Goal: Information Seeking & Learning: Learn about a topic

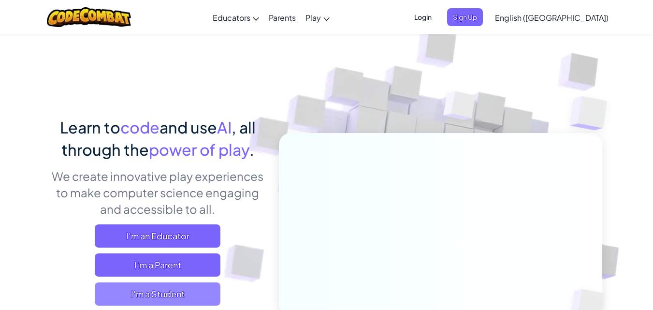
click at [179, 296] on span "I'm a Student" at bounding box center [158, 293] width 126 height 23
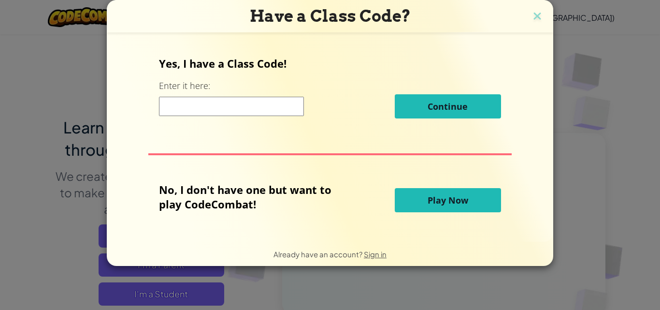
click at [466, 206] on button "Play Now" at bounding box center [448, 200] width 106 height 24
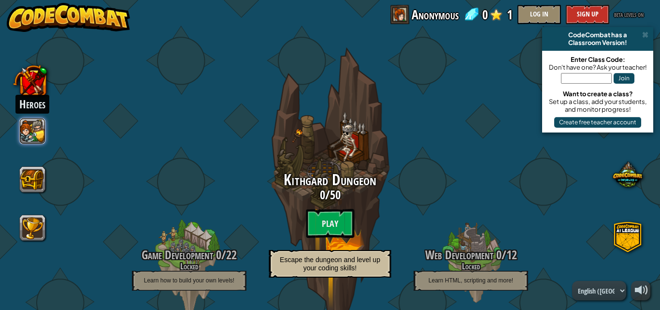
click at [40, 125] on button at bounding box center [33, 131] width 26 height 26
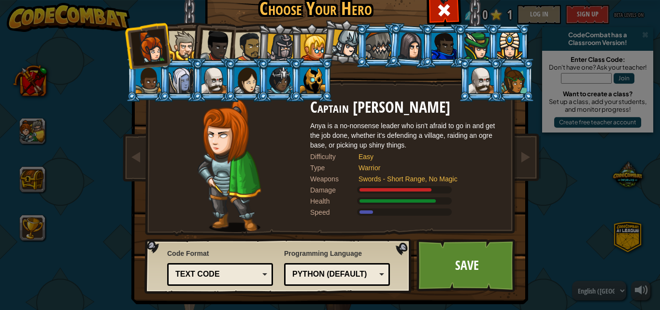
click at [354, 275] on div "Python (Default)" at bounding box center [334, 274] width 84 height 11
click at [324, 254] on div "Programming Language Python (Default) JavaScript Lua C++ Java (Experimental) Py…" at bounding box center [337, 267] width 106 height 42
click at [232, 268] on div "Text code" at bounding box center [219, 274] width 93 height 15
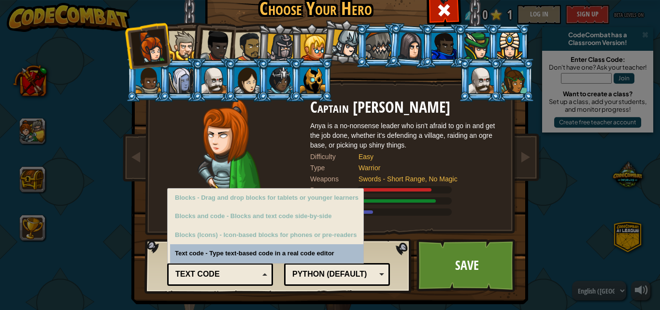
click at [244, 247] on div "Code Format Text code Blocks and code Blocks Blocks (Icons) Text code Blocks - …" at bounding box center [220, 266] width 106 height 40
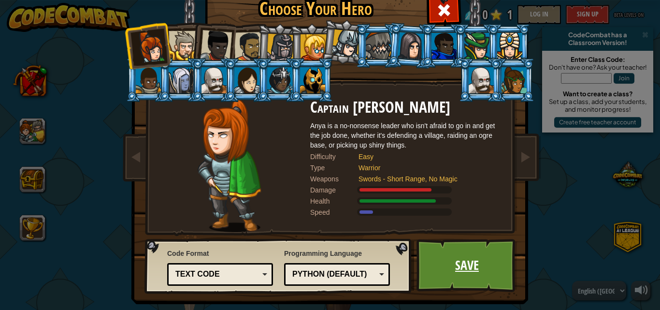
click at [446, 267] on link "Save" at bounding box center [467, 265] width 101 height 53
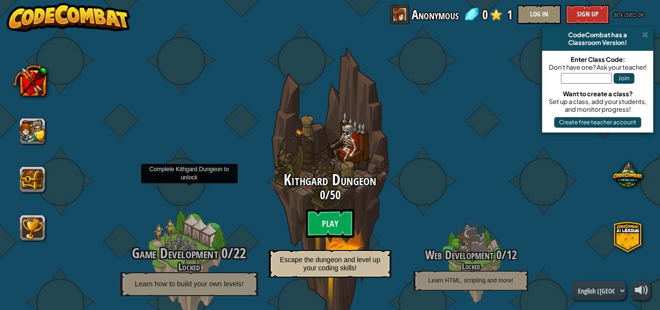
click at [195, 249] on span "Game Development" at bounding box center [175, 253] width 86 height 20
click at [196, 234] on div at bounding box center [189, 264] width 92 height 184
click at [170, 263] on h4 "Locked" at bounding box center [189, 266] width 184 height 11
drag, startPoint x: 174, startPoint y: 262, endPoint x: 175, endPoint y: 256, distance: 6.8
click at [175, 256] on span "Game Development" at bounding box center [175, 253] width 86 height 20
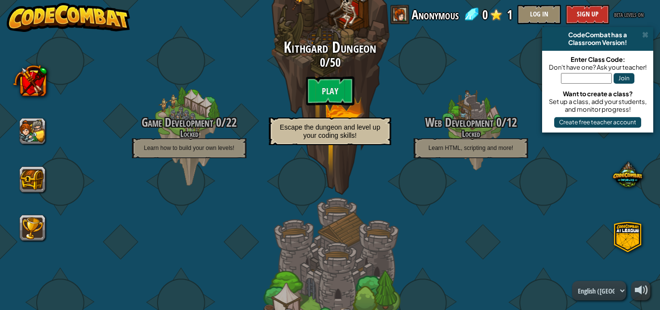
scroll to position [128, 0]
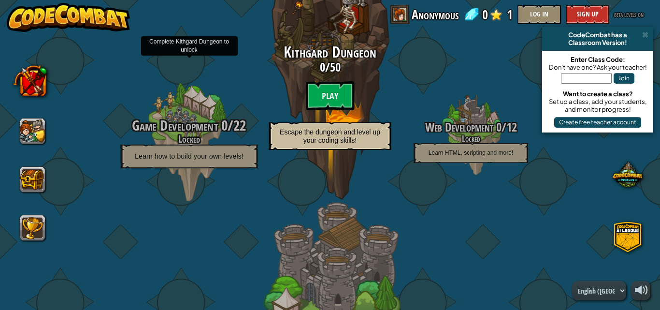
click at [189, 151] on p "Learn how to build your own levels!" at bounding box center [188, 156] width 137 height 24
click at [189, 150] on p "Learn how to build your own levels!" at bounding box center [188, 156] width 137 height 24
click at [190, 135] on h4 "Locked" at bounding box center [189, 138] width 184 height 11
click at [191, 131] on div "Game Development 0 / 22 Locked Learn how to build your own levels!" at bounding box center [189, 142] width 184 height 51
click at [191, 130] on span "Game Development" at bounding box center [175, 125] width 86 height 20
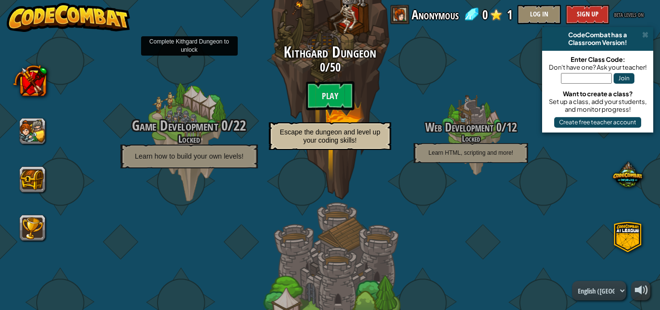
click at [194, 133] on h4 "Locked" at bounding box center [189, 138] width 184 height 11
click at [190, 133] on h4 "Locked" at bounding box center [189, 138] width 184 height 11
drag, startPoint x: 189, startPoint y: 131, endPoint x: 146, endPoint y: 127, distance: 43.3
click at [149, 127] on div "Game Development 0 / 22 Locked Learn how to build your own levels!" at bounding box center [189, 142] width 184 height 51
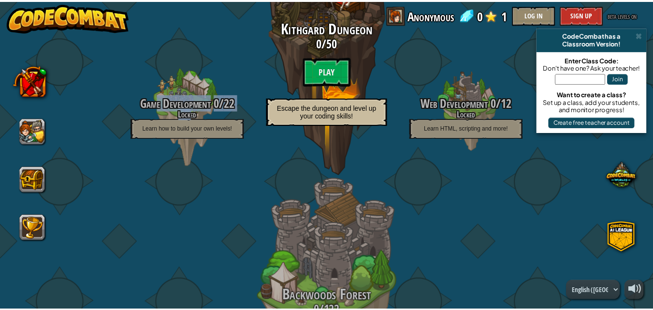
scroll to position [0, 0]
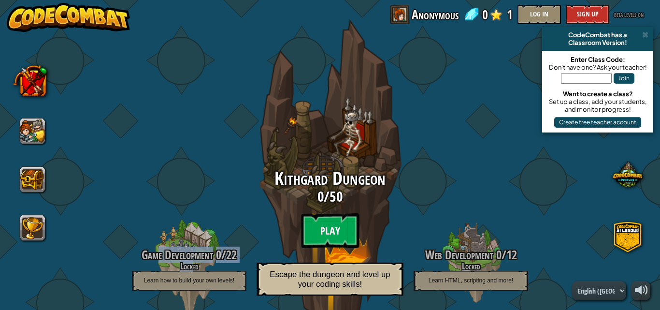
click at [349, 239] on btn "Play" at bounding box center [330, 230] width 58 height 35
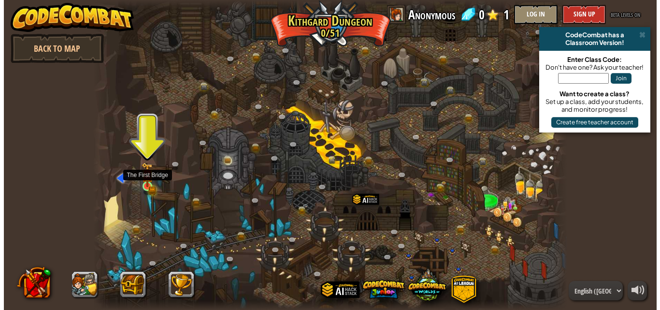
scroll to position [0, 0]
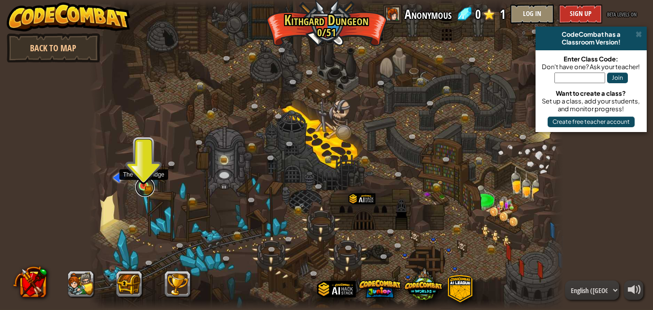
click at [146, 188] on link at bounding box center [144, 186] width 19 height 19
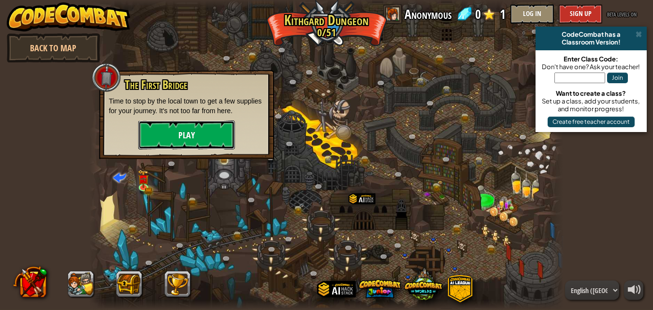
click at [169, 132] on button "Play" at bounding box center [186, 134] width 97 height 29
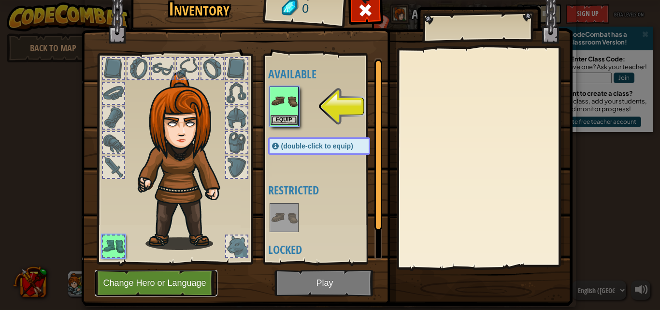
click at [154, 280] on button "Change Hero or Language" at bounding box center [156, 283] width 123 height 27
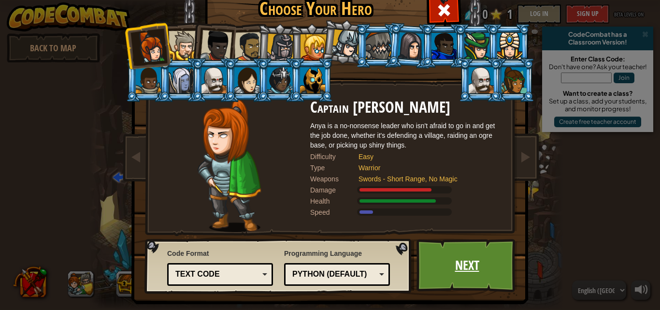
click at [436, 260] on link "Next" at bounding box center [467, 265] width 101 height 53
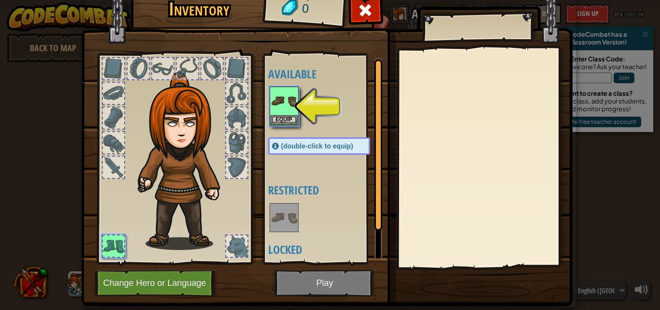
click at [328, 277] on img at bounding box center [326, 130] width 491 height 351
click at [277, 117] on button "Equip" at bounding box center [284, 120] width 27 height 10
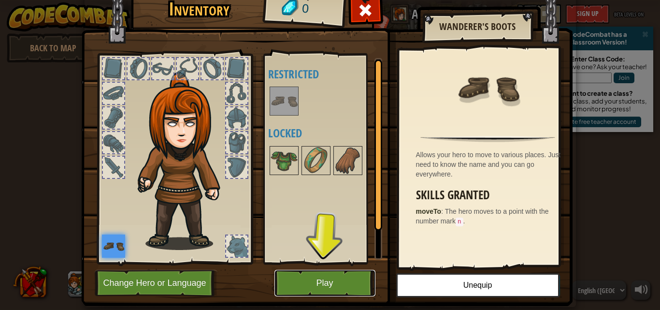
click at [307, 285] on button "Play" at bounding box center [324, 283] width 101 height 27
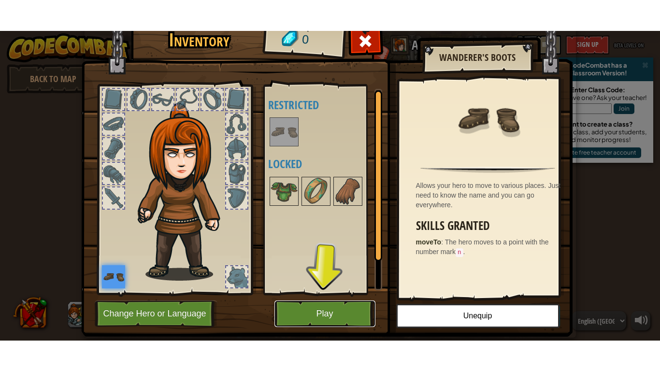
scroll to position [0, 0]
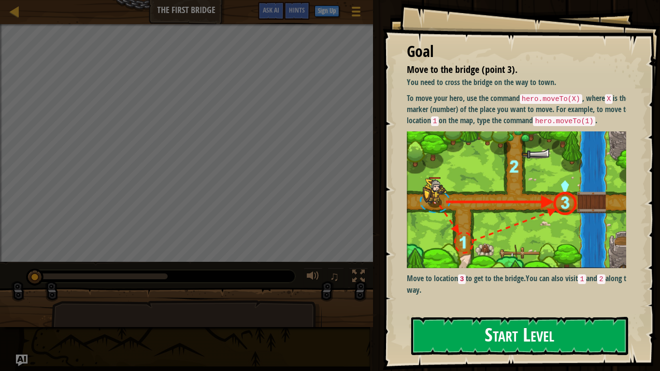
click at [476, 309] on button "Start Level" at bounding box center [519, 336] width 217 height 38
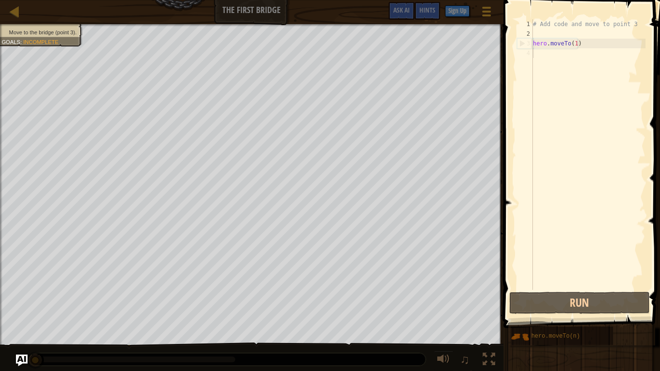
scroll to position [4, 0]
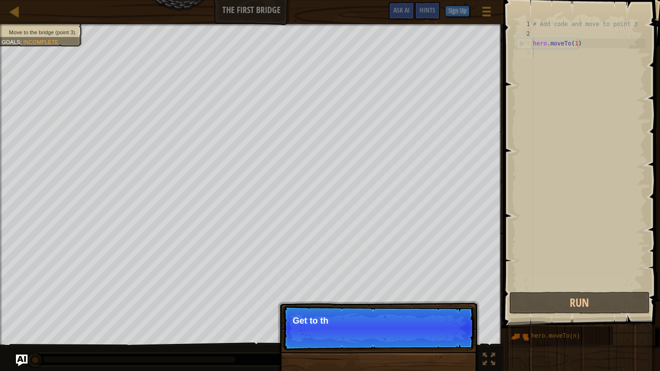
click at [442, 309] on p "Continue Get to th" at bounding box center [379, 328] width 192 height 44
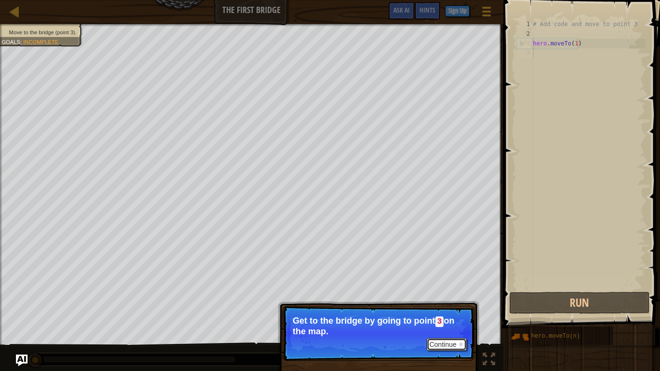
click at [460, 309] on button "Continue" at bounding box center [447, 344] width 40 height 13
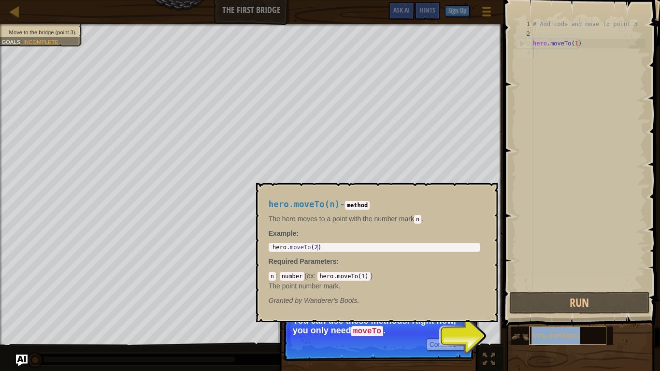
click at [562, 309] on span "hero.moveTo(n)" at bounding box center [556, 336] width 49 height 7
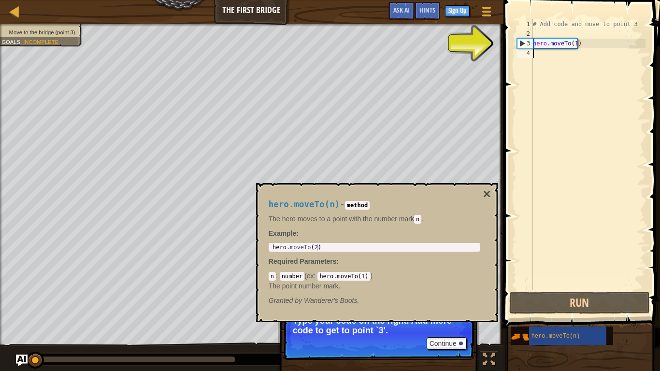
type textarea "hero.moveTo(2)"
click at [339, 247] on div "hero . moveTo ( 2 )" at bounding box center [375, 254] width 208 height 20
click at [452, 309] on button "Continue" at bounding box center [447, 343] width 40 height 13
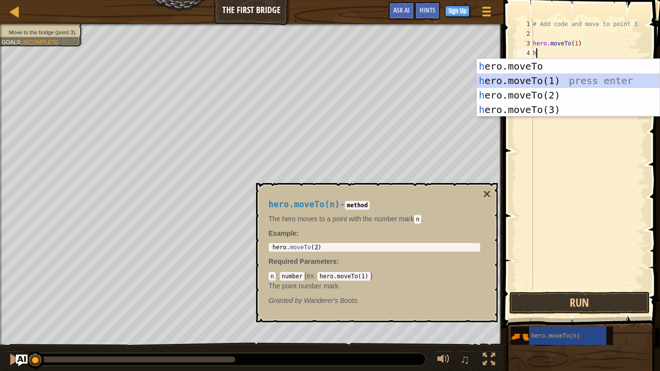
click at [539, 81] on div "h ero.moveTo press enter h ero.moveTo(1) press enter h ero.moveTo(2) press ente…" at bounding box center [568, 102] width 183 height 87
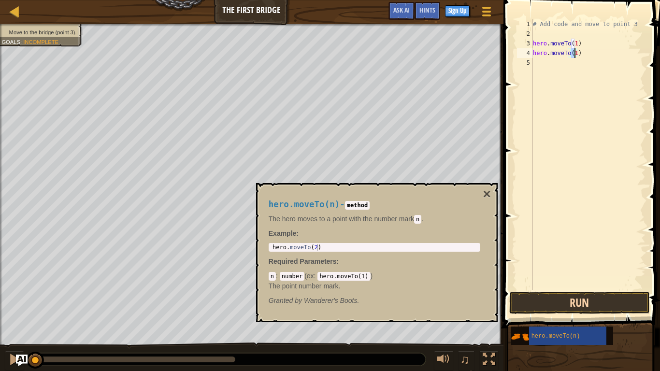
type textarea "hero.moveTo(1)"
click at [583, 309] on button "Run" at bounding box center [579, 303] width 141 height 22
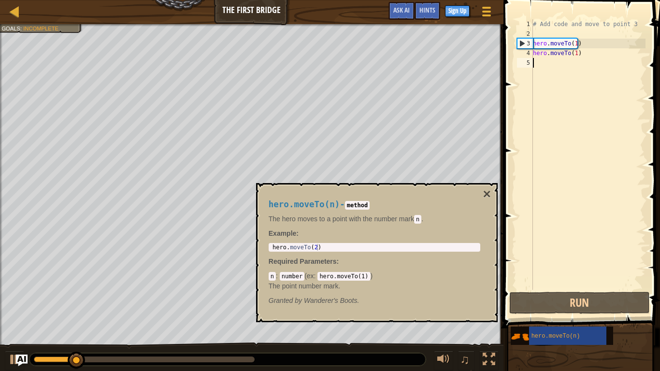
click at [561, 61] on div "# Add code and move to point 3 hero . moveTo ( 1 ) hero . moveTo ( 1 )" at bounding box center [588, 164] width 115 height 290
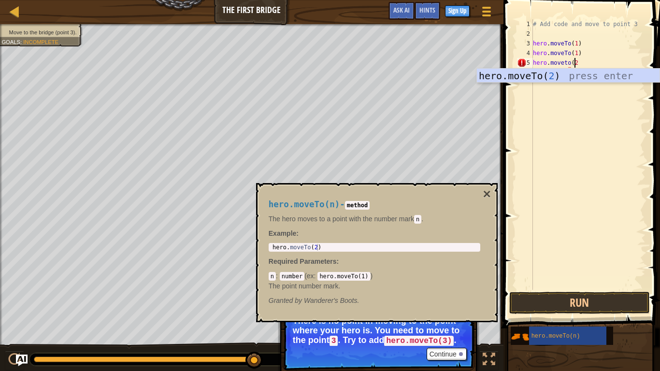
scroll to position [4, 3]
type textarea "hero.moveto(2)"
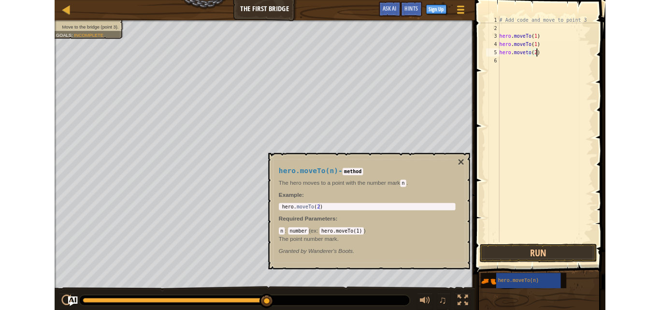
scroll to position [4, 0]
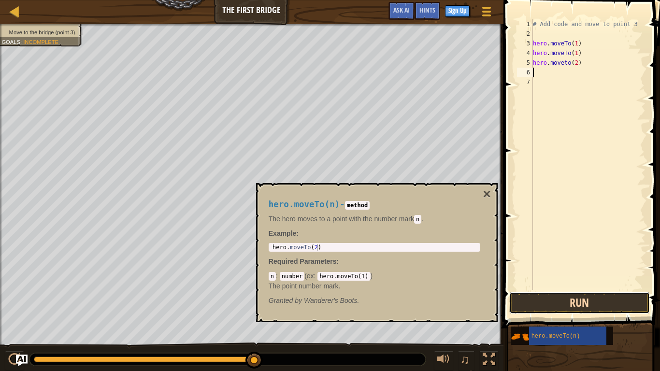
click at [633, 295] on button "Run" at bounding box center [579, 303] width 141 height 22
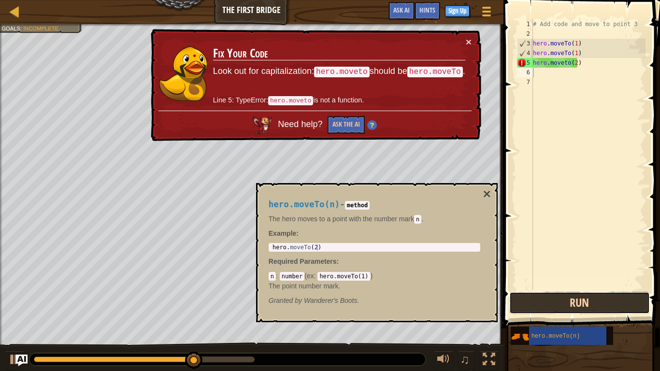
click at [592, 309] on button "Run" at bounding box center [579, 303] width 141 height 22
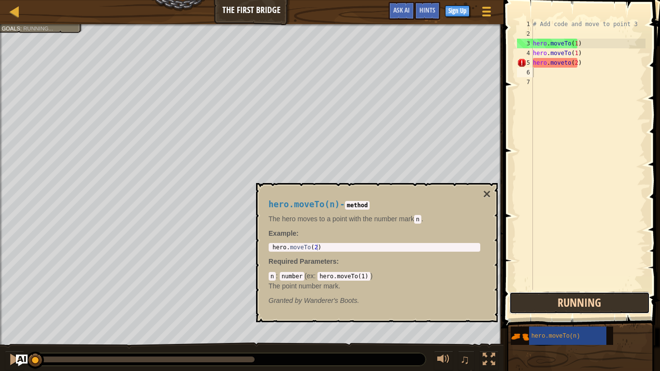
click at [592, 309] on button "Running" at bounding box center [579, 303] width 141 height 22
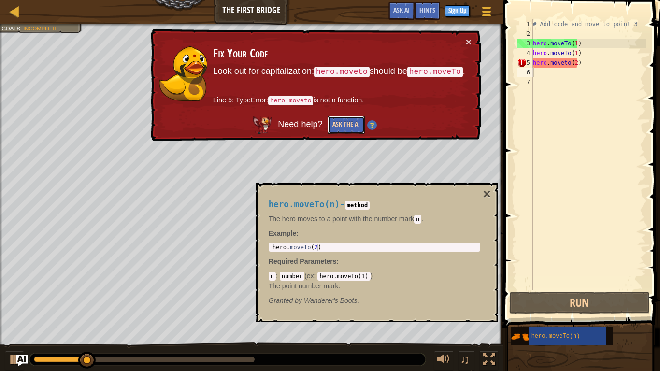
click at [356, 120] on button "Ask the AI" at bounding box center [346, 125] width 37 height 18
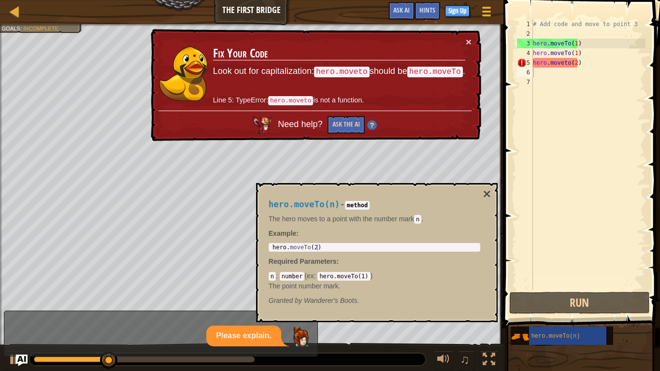
click at [341, 73] on code "hero.moveto" at bounding box center [342, 72] width 56 height 11
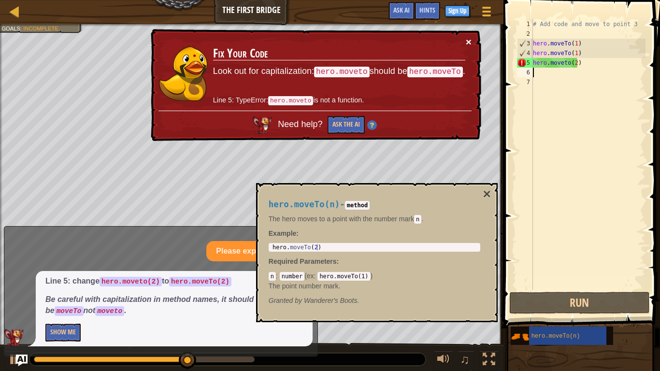
click at [470, 41] on button "×" at bounding box center [469, 42] width 6 height 10
click at [402, 8] on span "Ask AI" at bounding box center [401, 9] width 16 height 9
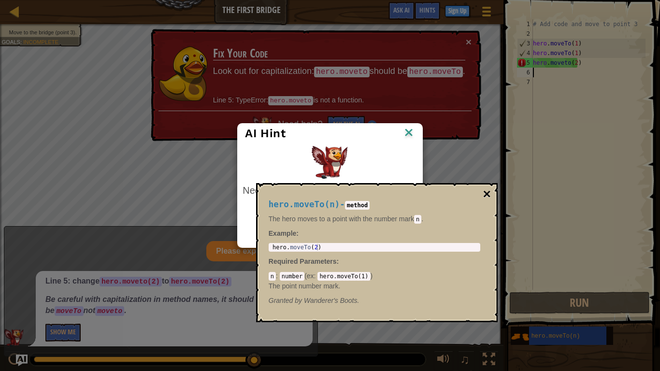
click at [486, 191] on button "×" at bounding box center [487, 194] width 8 height 14
click at [488, 192] on button "×" at bounding box center [487, 194] width 8 height 14
click at [486, 192] on button "×" at bounding box center [487, 194] width 8 height 14
click at [485, 192] on button "×" at bounding box center [487, 194] width 8 height 14
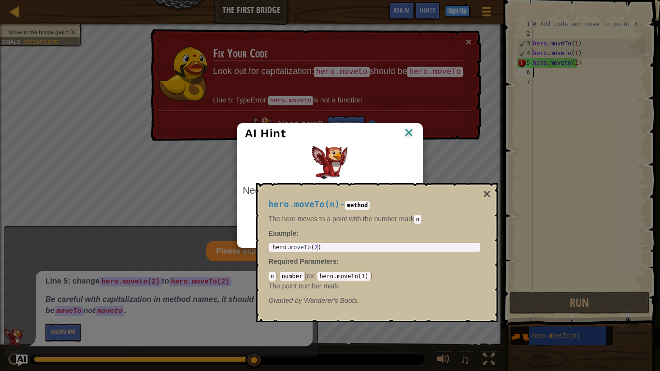
click at [411, 130] on img at bounding box center [408, 133] width 13 height 14
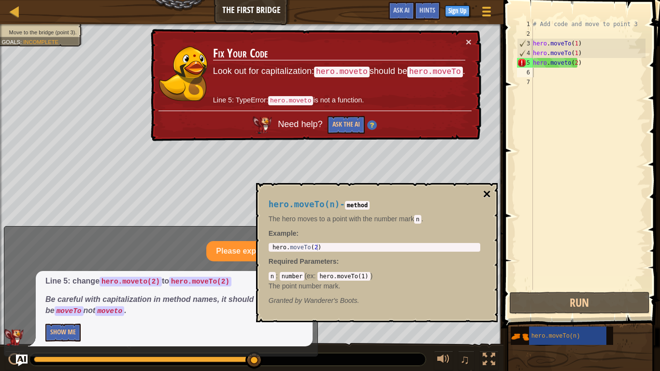
click at [487, 193] on button "×" at bounding box center [487, 194] width 8 height 14
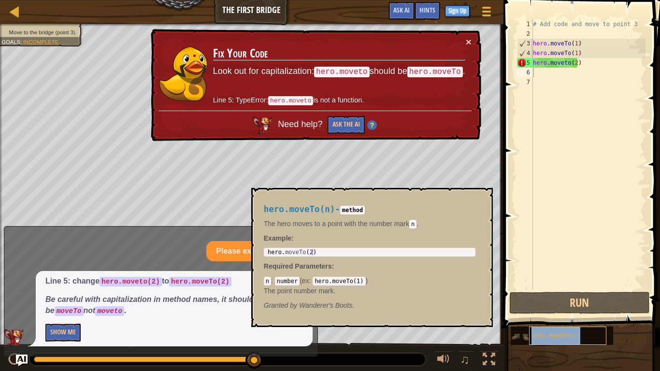
click at [549, 309] on span "hero.moveTo(n)" at bounding box center [556, 336] width 49 height 7
click at [466, 309] on span "♫" at bounding box center [465, 359] width 10 height 14
drag, startPoint x: 464, startPoint y: 360, endPoint x: 456, endPoint y: 361, distance: 8.8
click at [456, 309] on div "♫" at bounding box center [464, 361] width 70 height 20
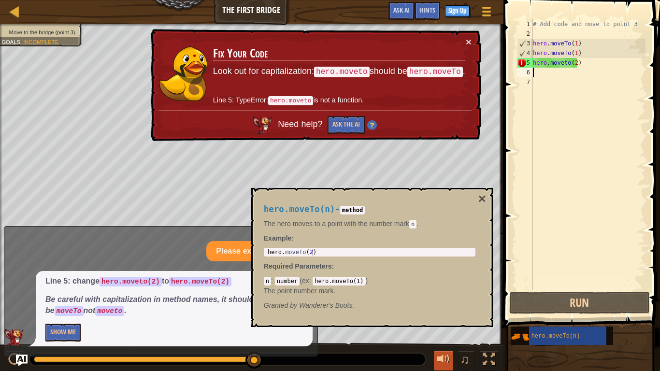
click at [444, 309] on div at bounding box center [443, 359] width 13 height 13
click at [445, 309] on div at bounding box center [443, 359] width 13 height 13
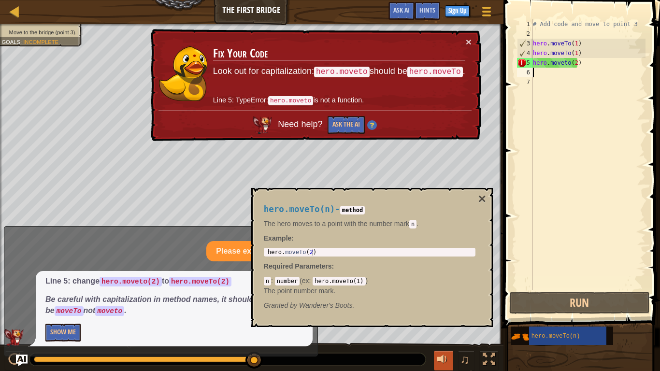
click at [443, 309] on div at bounding box center [443, 359] width 13 height 13
click at [481, 198] on button "×" at bounding box center [482, 199] width 8 height 14
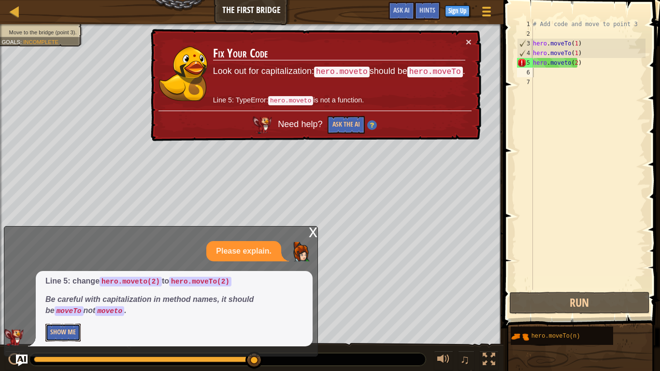
click at [69, 309] on button "Show Me" at bounding box center [62, 333] width 35 height 18
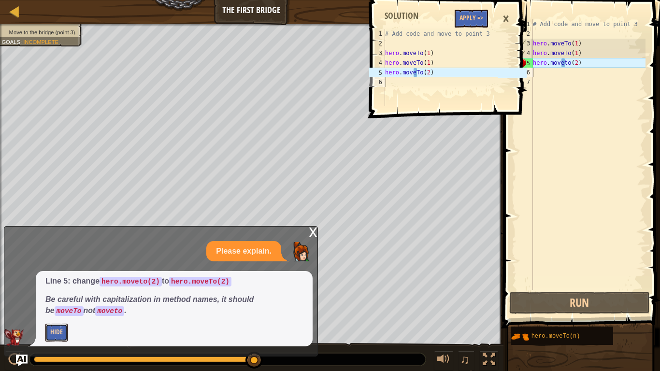
click at [60, 309] on button "Hide" at bounding box center [56, 333] width 22 height 18
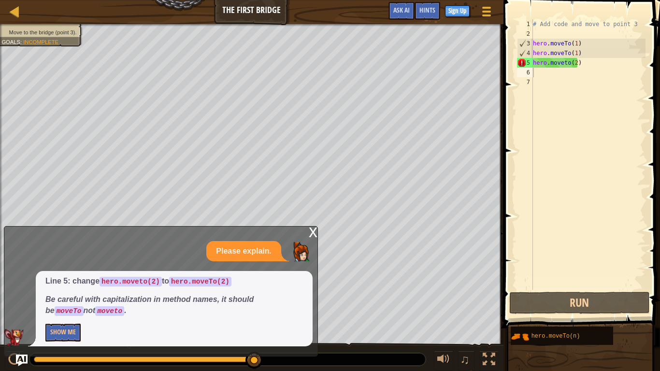
click at [310, 233] on div "x" at bounding box center [313, 232] width 9 height 10
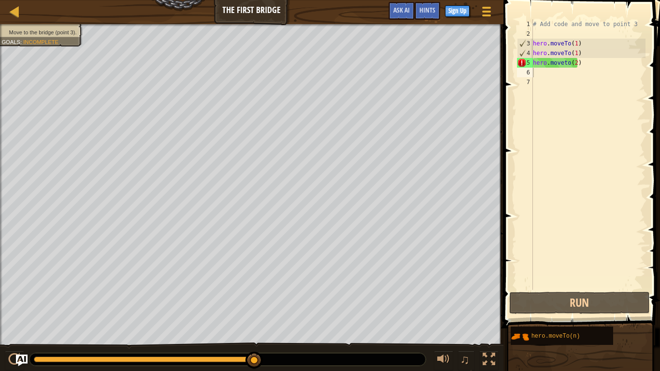
click at [243, 15] on div "Map The First Bridge Game Menu Done Sign Up Hints Ask AI" at bounding box center [251, 12] width 503 height 24
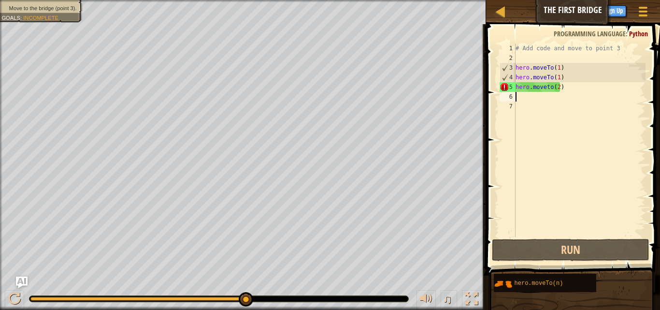
click at [536, 99] on div "# Add code and move to point 3 hero . moveTo ( 1 ) hero . moveTo ( 1 ) hero . m…" at bounding box center [580, 149] width 132 height 213
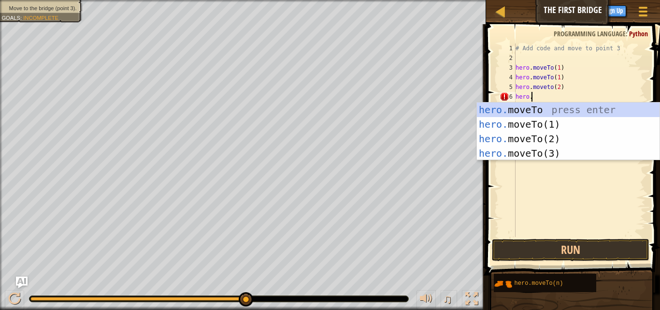
scroll to position [4, 1]
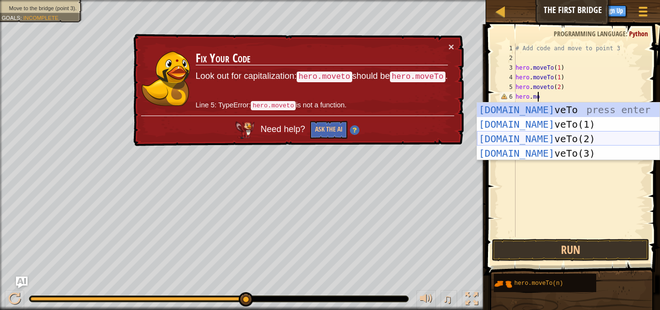
click at [537, 139] on div "[DOMAIN_NAME] veTo press enter [DOMAIN_NAME] veTo(1) press enter [DOMAIN_NAME] …" at bounding box center [568, 145] width 183 height 87
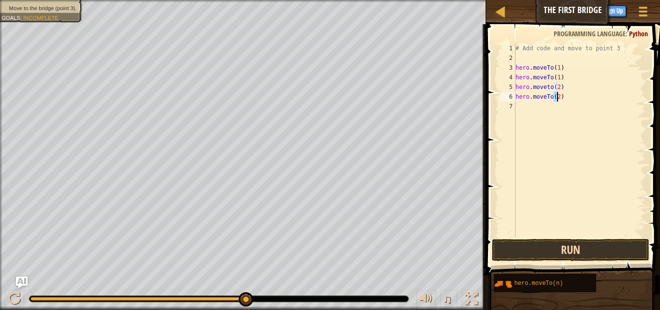
type textarea "hero.moveTo(2)"
click at [554, 245] on button "Run" at bounding box center [571, 250] width 158 height 22
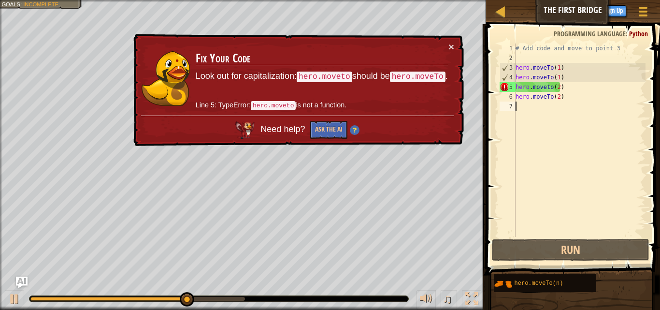
click at [536, 113] on div "# Add code and move to point 3 hero . moveTo ( 1 ) hero . moveTo ( 1 ) hero . m…" at bounding box center [580, 149] width 132 height 213
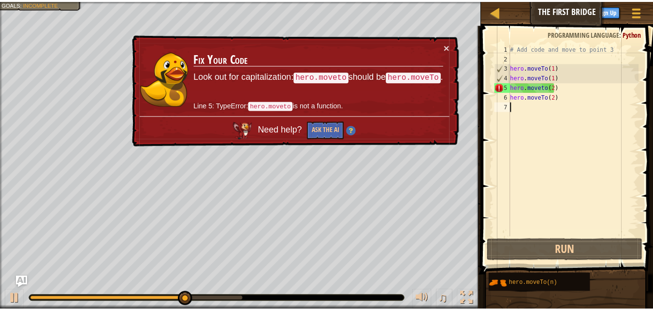
scroll to position [4, 0]
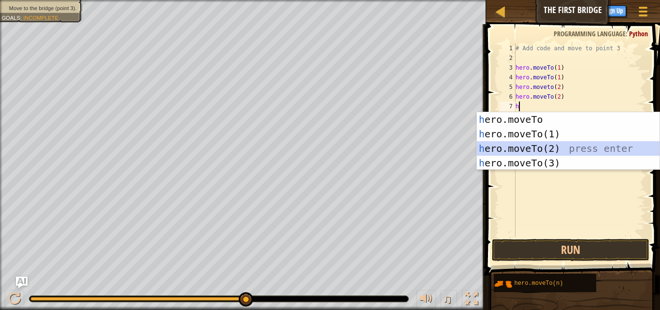
click at [538, 145] on div "h ero.moveTo press enter h ero.moveTo(1) press enter h ero.moveTo(2) press ente…" at bounding box center [568, 155] width 183 height 87
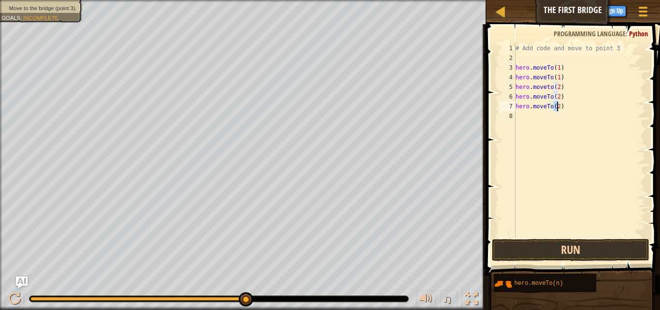
type textarea "hero.moveTo(2)"
click at [549, 246] on button "Run" at bounding box center [571, 250] width 158 height 22
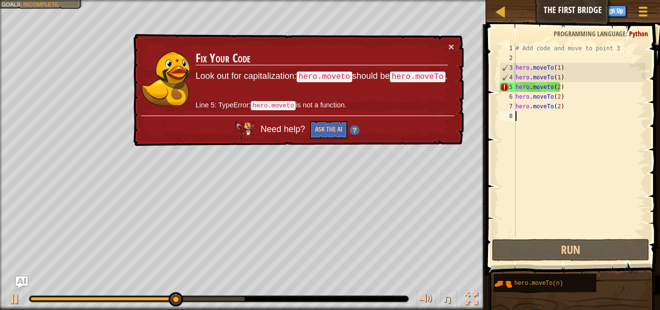
click at [525, 113] on div "# Add code and move to point 3 hero . moveTo ( 1 ) hero . moveTo ( 1 ) hero . m…" at bounding box center [580, 149] width 132 height 213
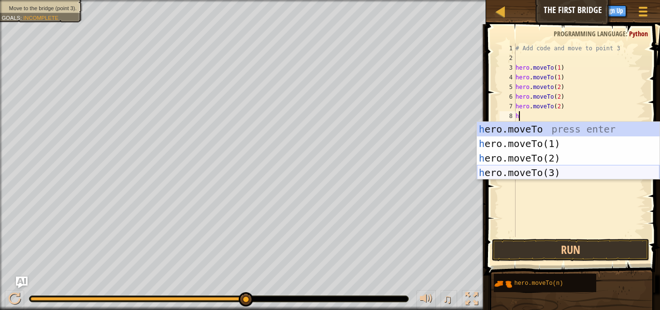
click at [529, 170] on div "h ero.moveTo press enter h ero.moveTo(1) press enter h ero.moveTo(2) press ente…" at bounding box center [568, 165] width 183 height 87
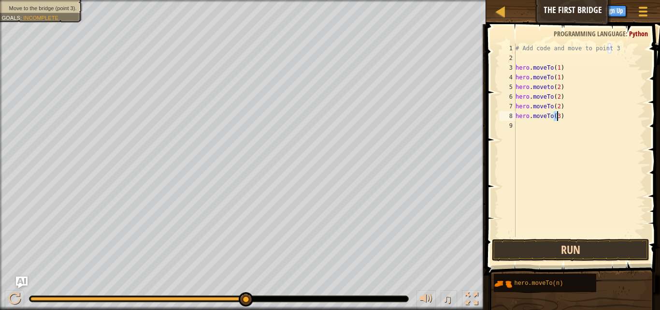
type textarea "hero.moveTo(3)"
click at [569, 251] on button "Run" at bounding box center [571, 250] width 158 height 22
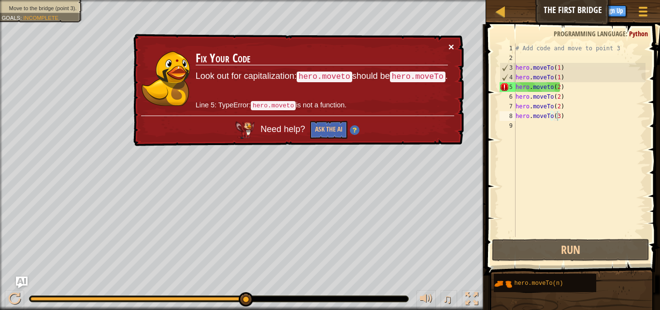
click at [451, 46] on button "×" at bounding box center [451, 47] width 6 height 10
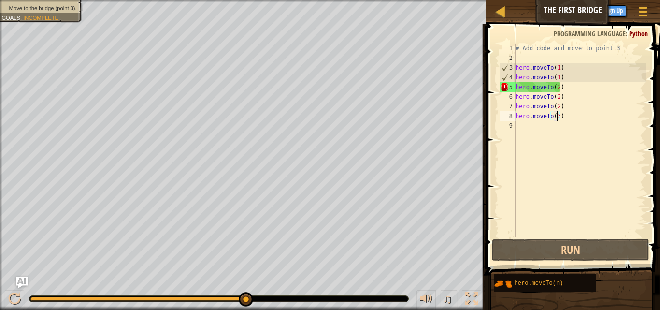
drag, startPoint x: 244, startPoint y: 302, endPoint x: 313, endPoint y: 300, distance: 69.6
click at [313, 301] on div at bounding box center [218, 299] width 379 height 6
drag, startPoint x: 308, startPoint y: 297, endPoint x: 282, endPoint y: 297, distance: 26.1
click at [305, 297] on div at bounding box center [218, 299] width 379 height 6
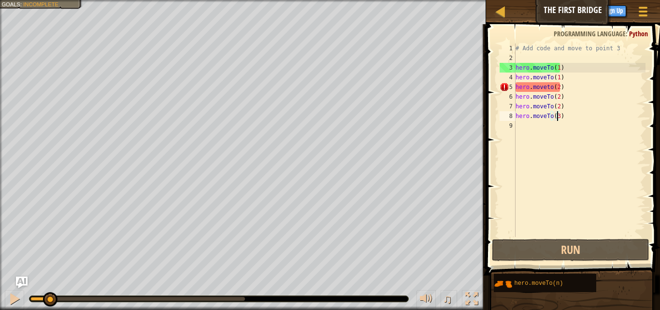
drag, startPoint x: 244, startPoint y: 297, endPoint x: 49, endPoint y: 315, distance: 196.0
click at [49, 0] on html "Map The First Bridge Game Menu Done Sign Up Hints Ask AI 1 2 3 4 5 6 # Add code…" at bounding box center [330, 0] width 660 height 0
drag, startPoint x: 48, startPoint y: 300, endPoint x: 1, endPoint y: 302, distance: 46.9
click at [1, 304] on div "♫" at bounding box center [243, 296] width 486 height 29
drag, startPoint x: 100, startPoint y: 299, endPoint x: 0, endPoint y: 328, distance: 104.0
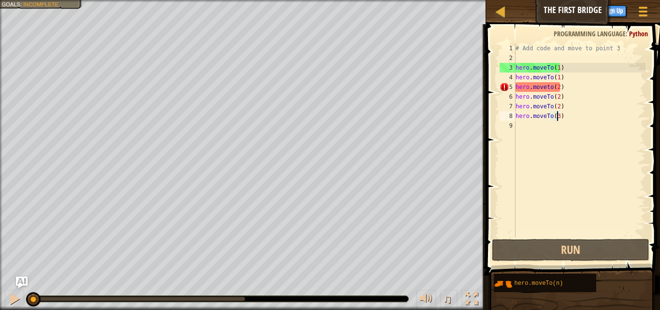
click at [0, 0] on html "Map The First Bridge Game Menu Done Sign Up Hints Ask AI 1 2 3 4 5 6 # Add code…" at bounding box center [330, 0] width 660 height 0
click at [644, 13] on div at bounding box center [642, 11] width 13 height 14
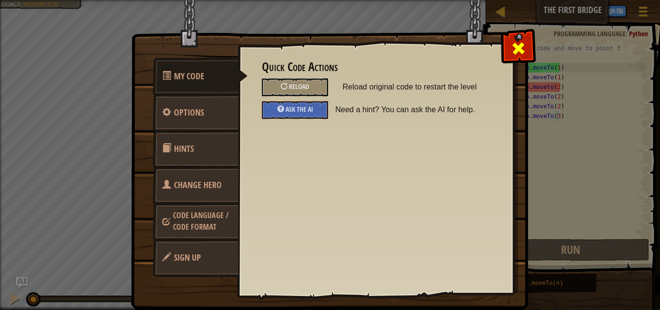
click at [523, 48] on span at bounding box center [518, 48] width 15 height 15
